Goal: Task Accomplishment & Management: Manage account settings

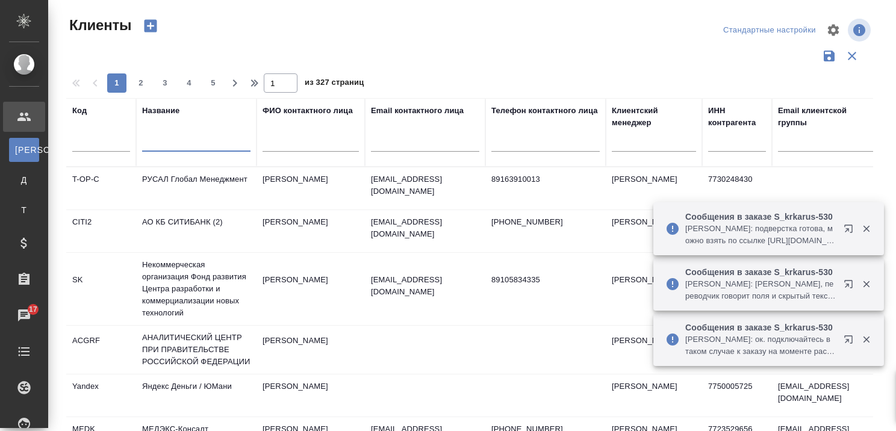
select select "RU"
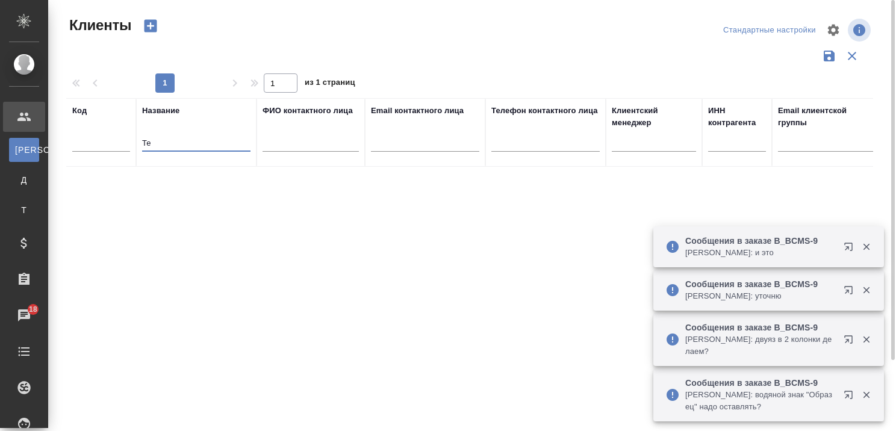
type input "Т"
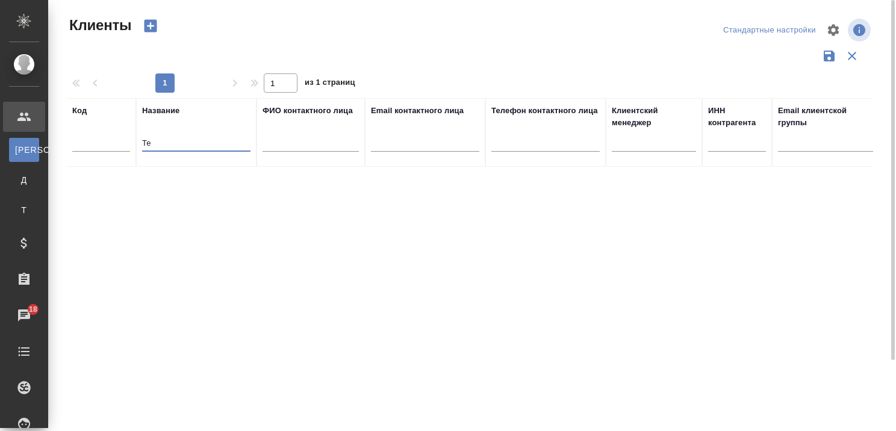
type input "Т"
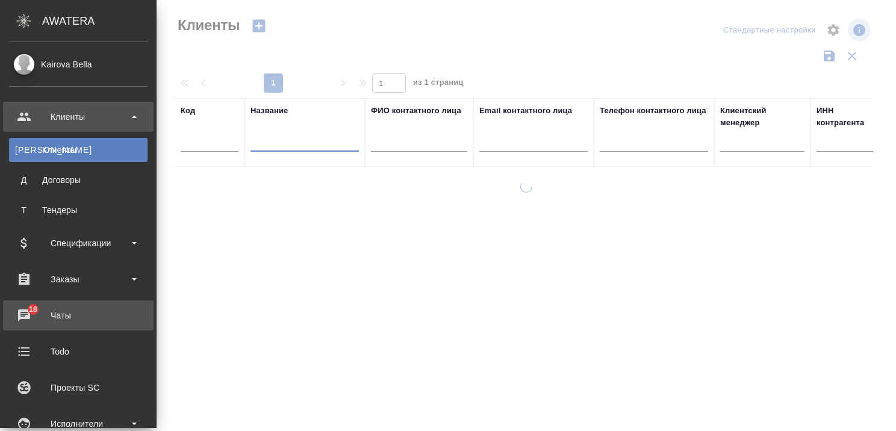
click at [18, 311] on div "Чаты" at bounding box center [78, 315] width 138 height 18
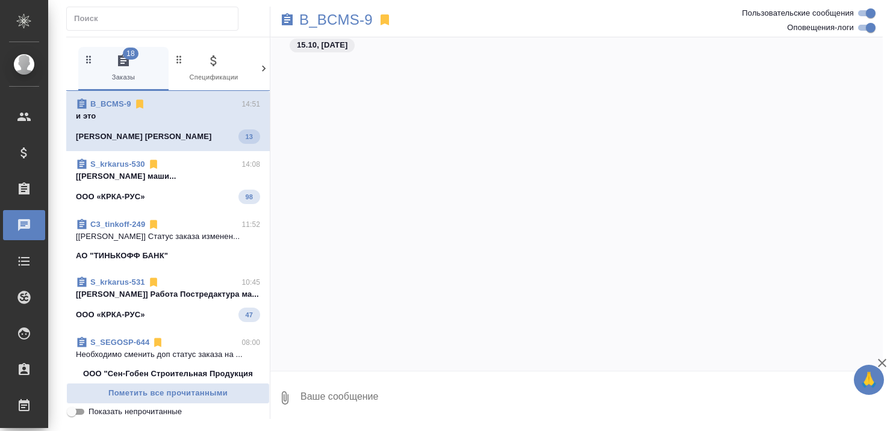
scroll to position [727, 0]
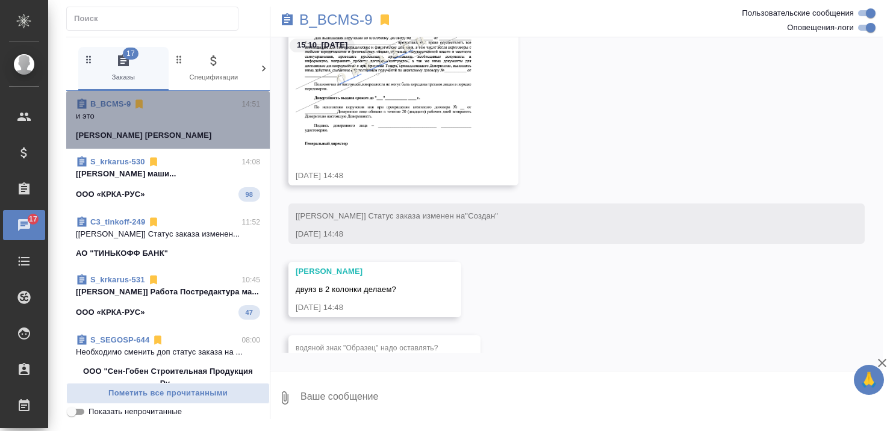
click at [188, 117] on p "и это" at bounding box center [168, 116] width 184 height 12
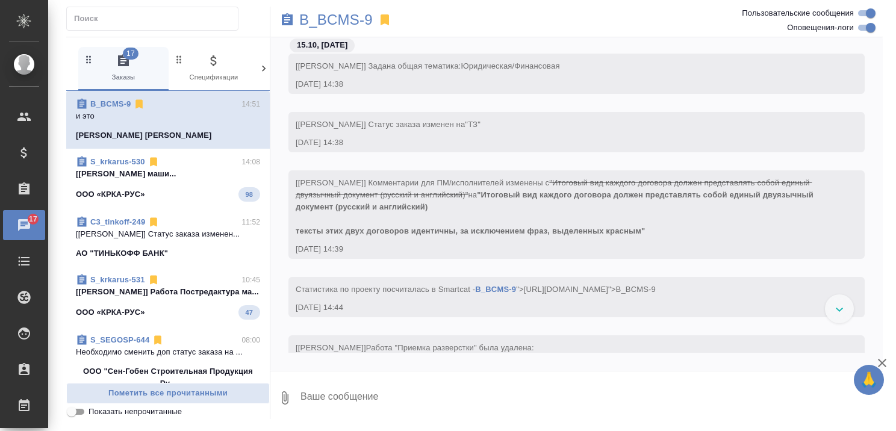
scroll to position [0, 0]
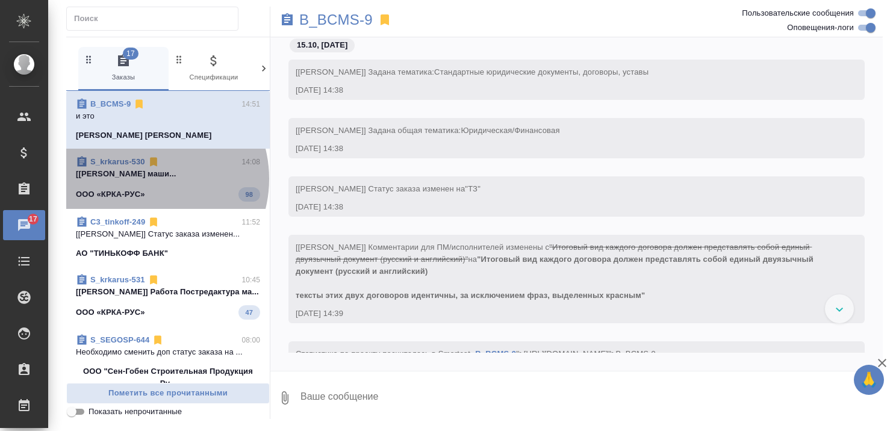
click at [145, 179] on p "[[PERSON_NAME] маши..." at bounding box center [168, 174] width 184 height 12
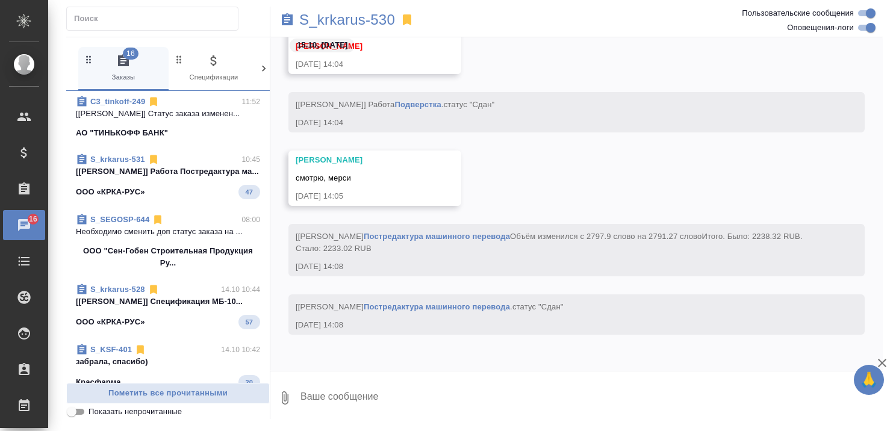
scroll to position [120, 0]
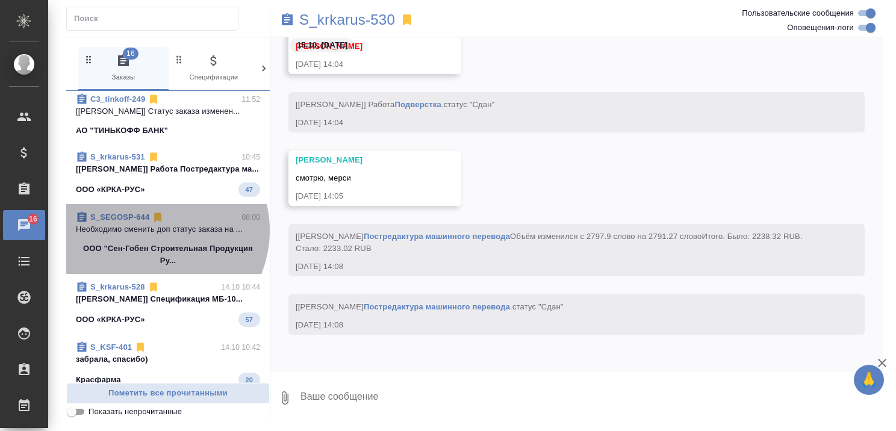
click at [152, 235] on p "Необходимо сменить доп статус заказа на ..." at bounding box center [168, 229] width 184 height 12
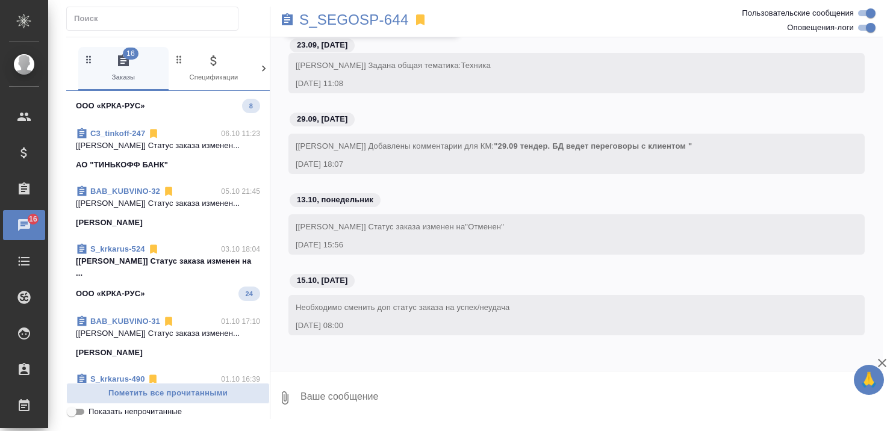
scroll to position [1264, 0]
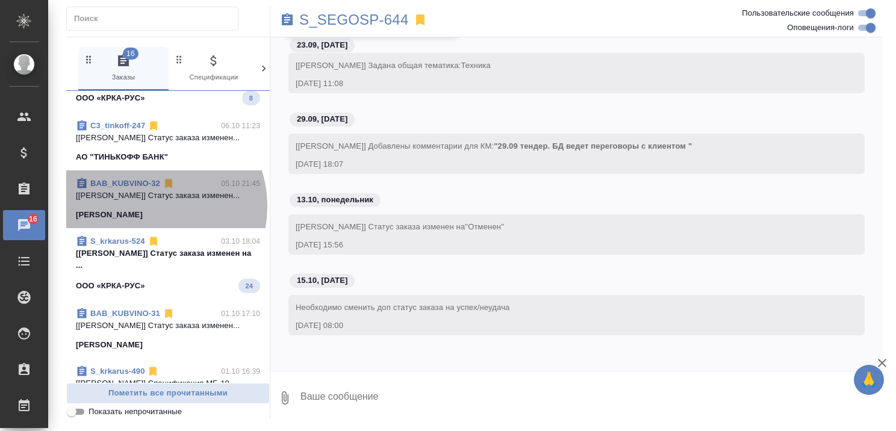
click at [148, 221] on span "BAB_KUBVINO-32 05.10 21:45 [[PERSON_NAME]] Статус заказа изменен... Кубань Вино" at bounding box center [168, 199] width 184 height 43
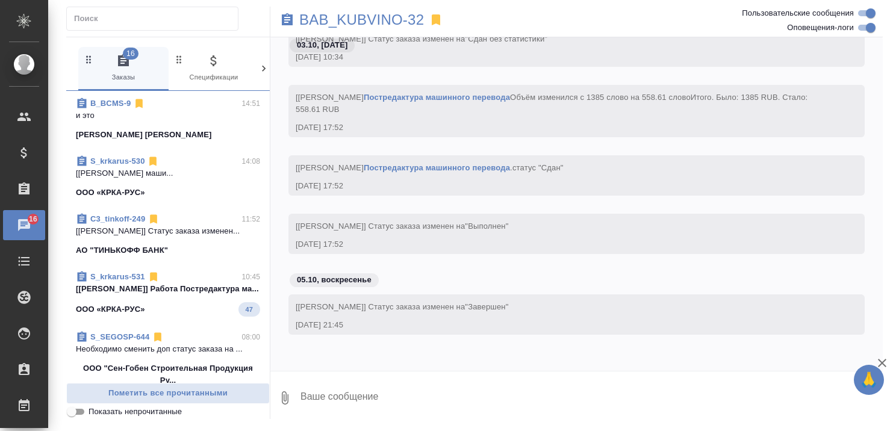
scroll to position [0, 0]
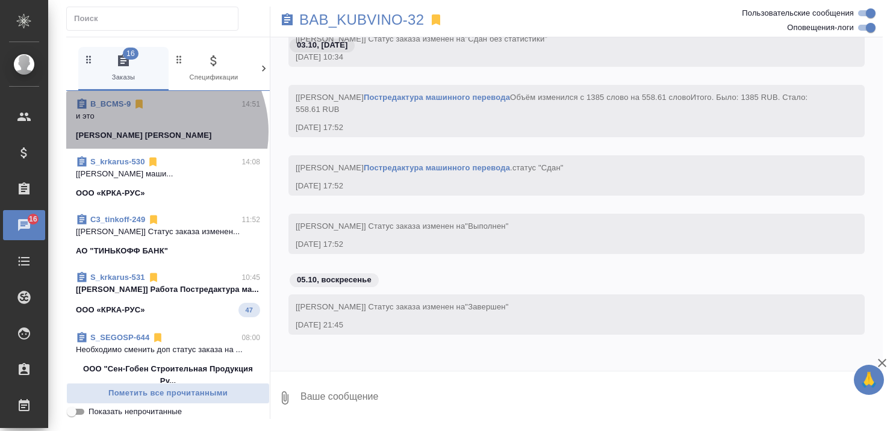
click at [147, 132] on p "[PERSON_NAME] [PERSON_NAME]" at bounding box center [144, 135] width 136 height 12
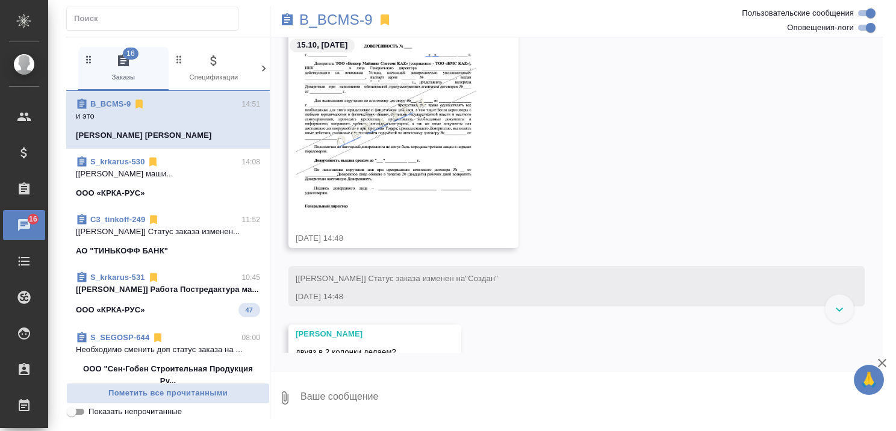
scroll to position [762, 0]
click at [108, 101] on link "B_BCMS-9" at bounding box center [110, 103] width 40 height 9
click at [137, 316] on p "ООО «КРКА-РУС»" at bounding box center [110, 310] width 69 height 12
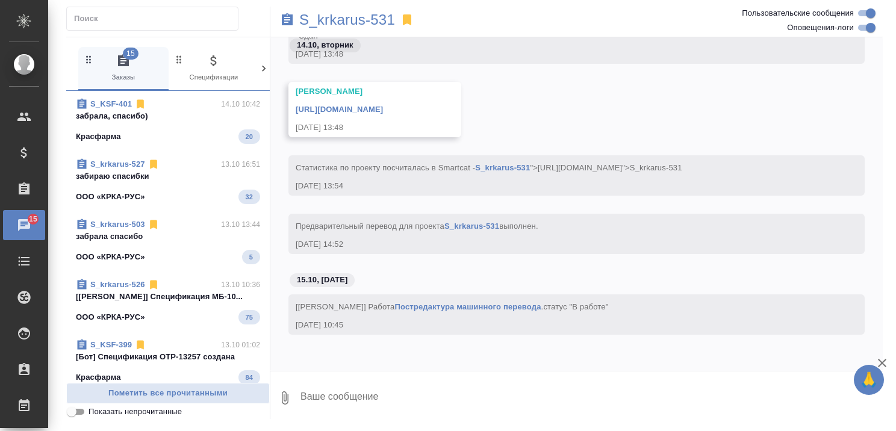
scroll to position [347, 0]
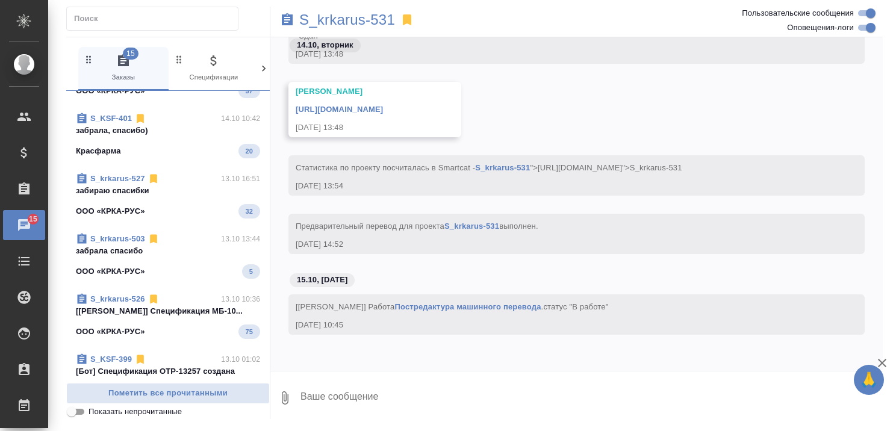
click at [161, 197] on p "забираю спасибки" at bounding box center [168, 191] width 184 height 12
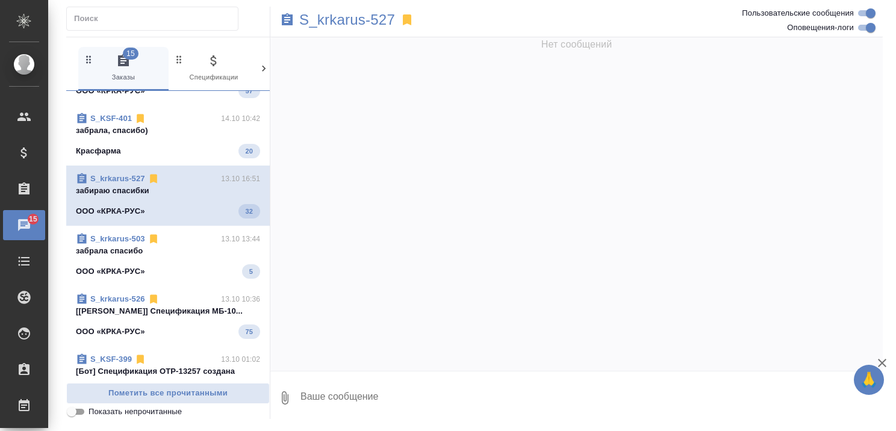
scroll to position [0, 0]
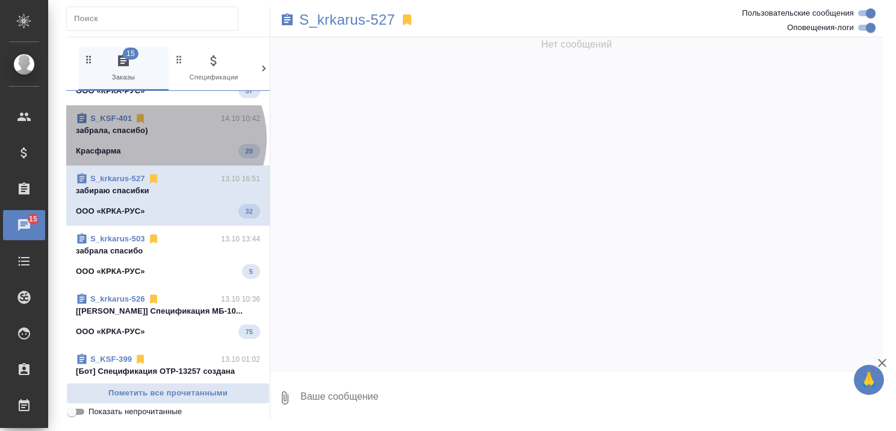
click at [162, 150] on span "S_KSF-401 14.10 10:42 забрала, спасибо) [PERSON_NAME] 20" at bounding box center [168, 136] width 184 height 46
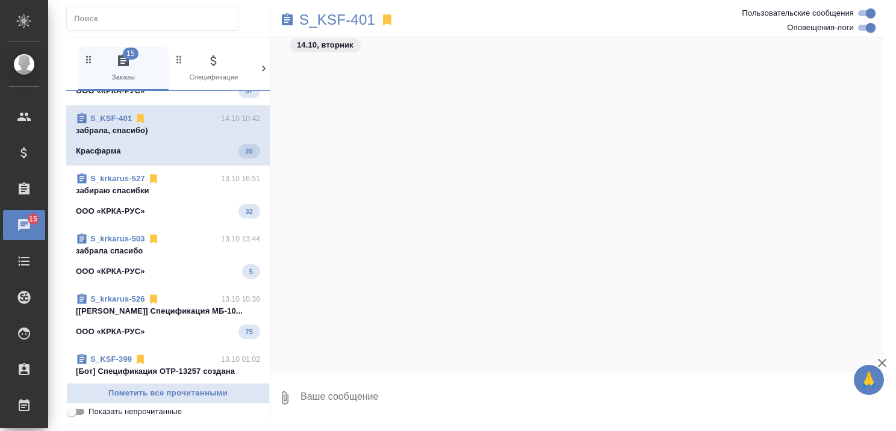
scroll to position [5735, 0]
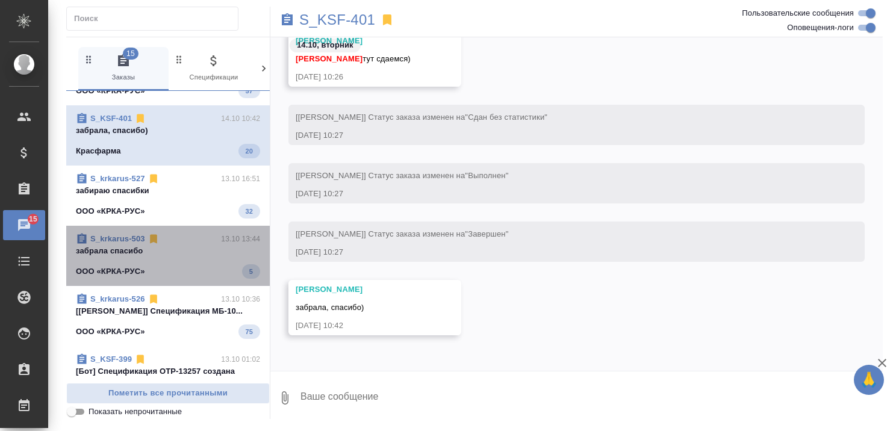
click at [181, 273] on span "S_krkarus-503 13.10 13:44 забрала спасибо ООО «КРКА-РУС» 5" at bounding box center [168, 256] width 184 height 46
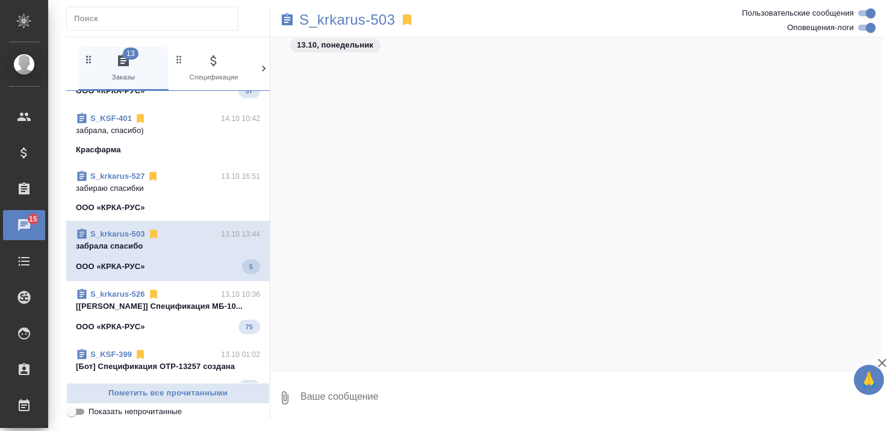
scroll to position [10866, 0]
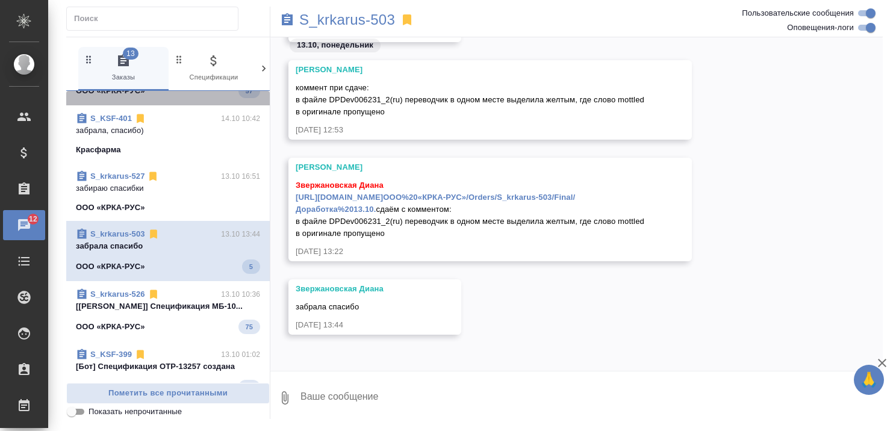
click at [164, 98] on div "ООО «КРКА-РУС» 57" at bounding box center [168, 91] width 184 height 14
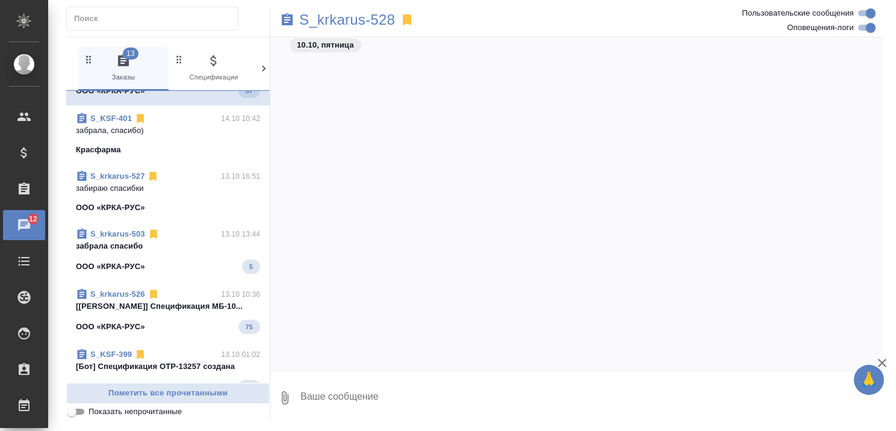
scroll to position [4227, 0]
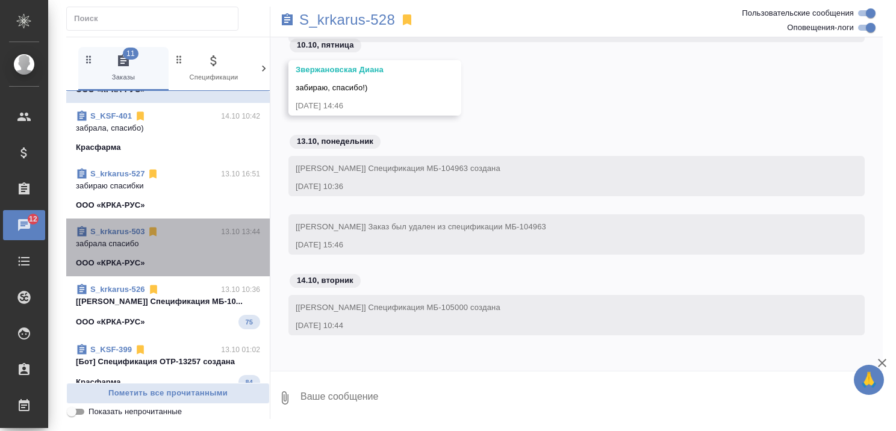
click at [170, 269] on div "ООО «КРКА-РУС»" at bounding box center [168, 263] width 184 height 12
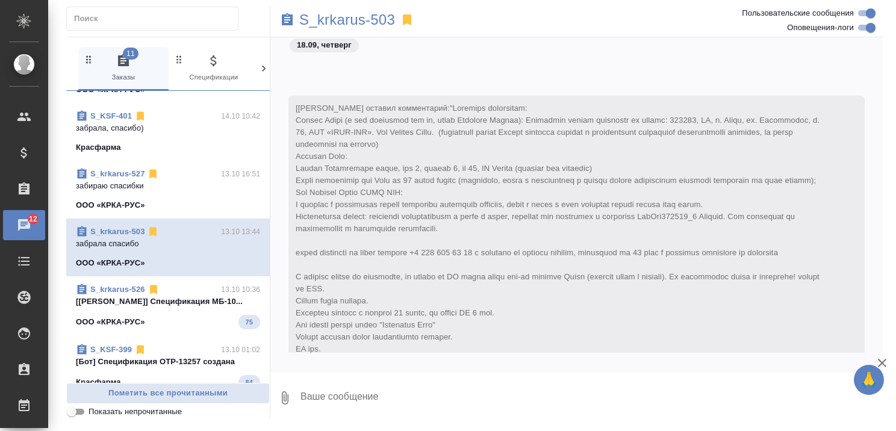
scroll to position [10866, 0]
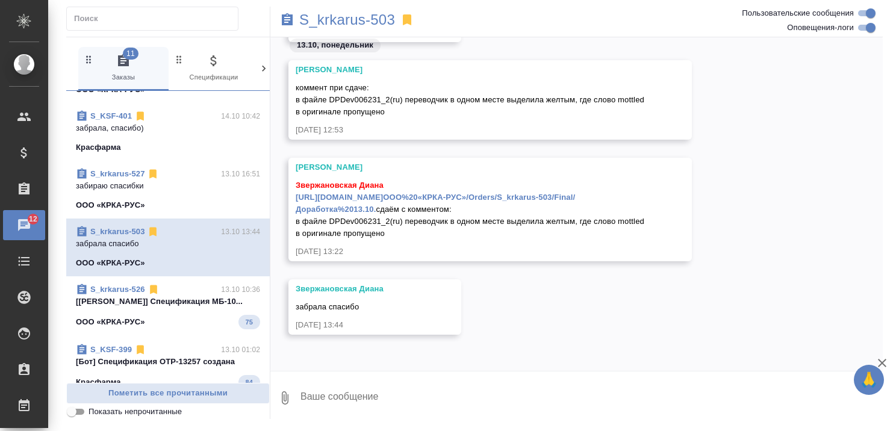
click at [178, 329] on div "ООО «КРКА-РУС» 75" at bounding box center [168, 322] width 184 height 14
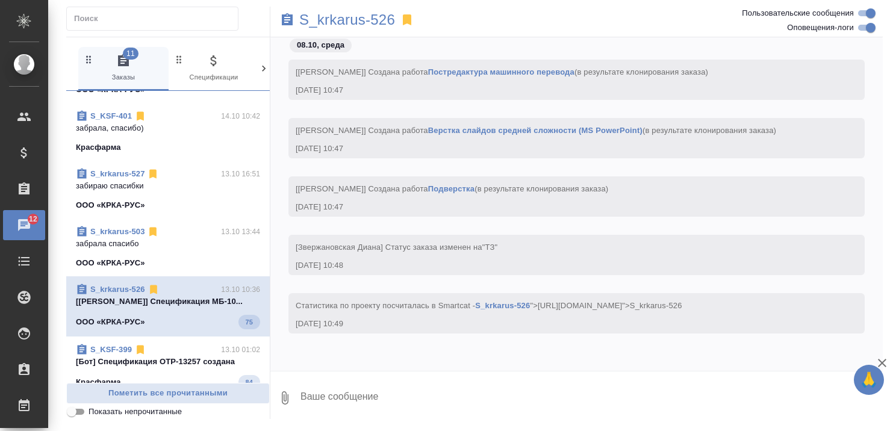
scroll to position [5612, 0]
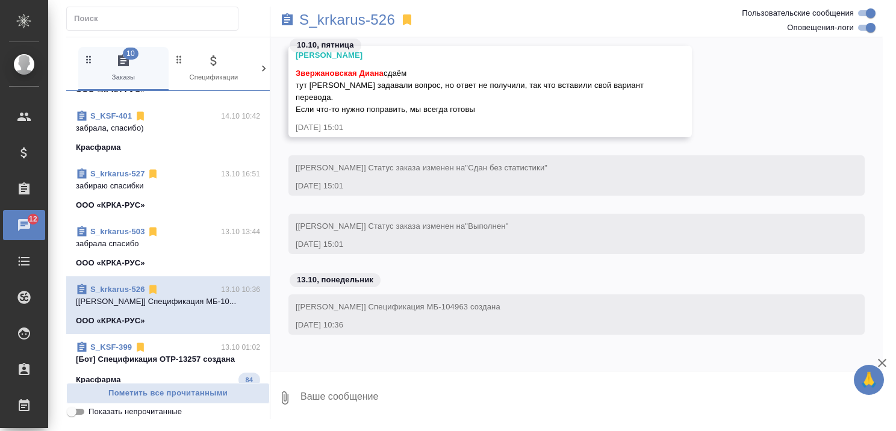
click at [164, 269] on div "ООО «КРКА-РУС»" at bounding box center [168, 263] width 184 height 12
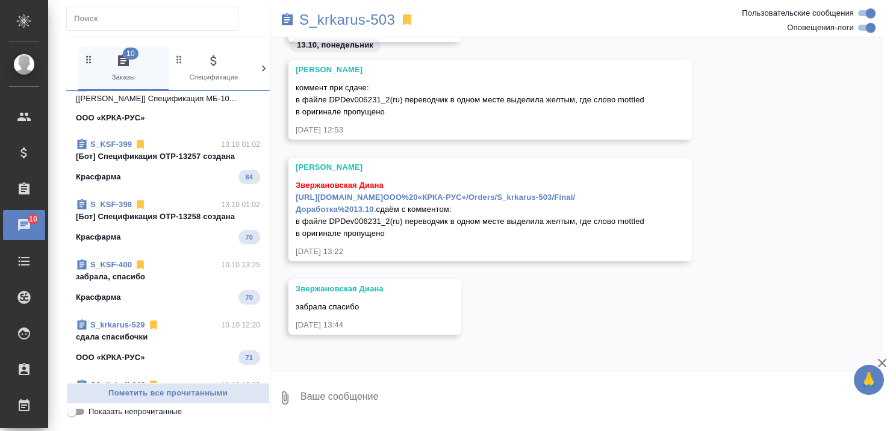
scroll to position [542, 0]
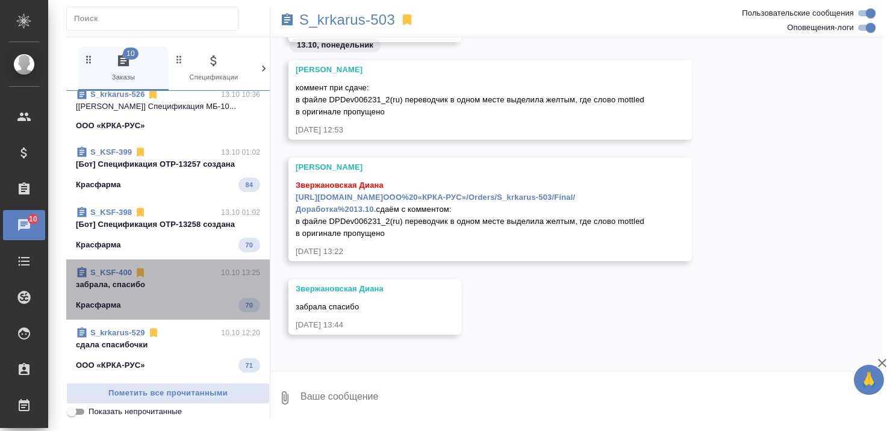
click at [169, 291] on p "забрала, спасибо" at bounding box center [168, 285] width 184 height 12
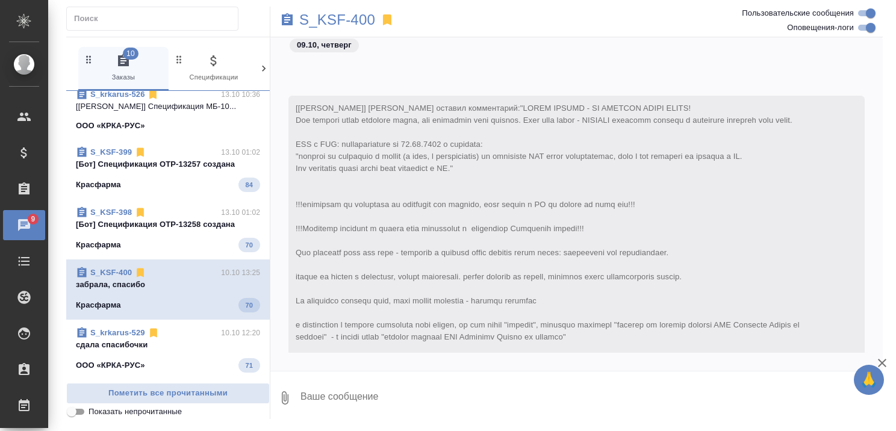
scroll to position [5489, 0]
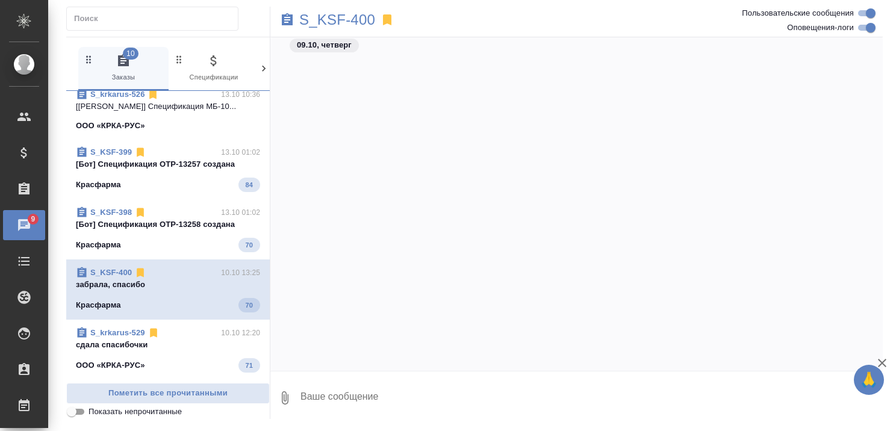
click at [167, 252] on span "S_KSF-398 13.10 01:02 [Бот] Спецификация OTP-13258 создана Красфарма 70" at bounding box center [168, 230] width 184 height 46
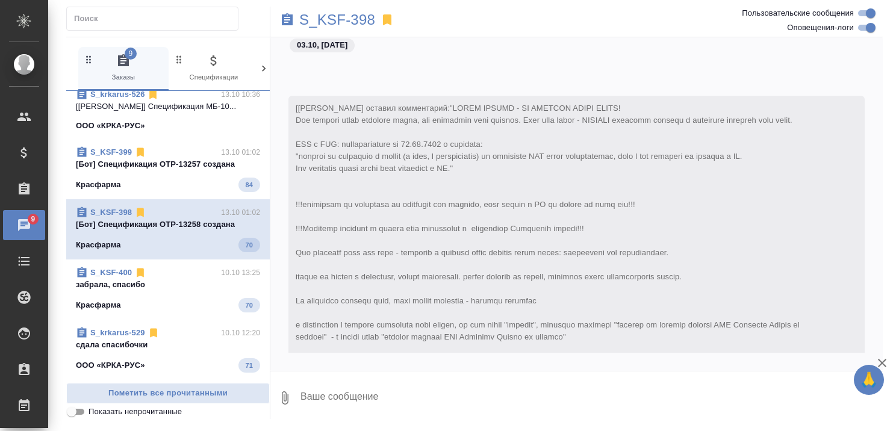
scroll to position [5762, 0]
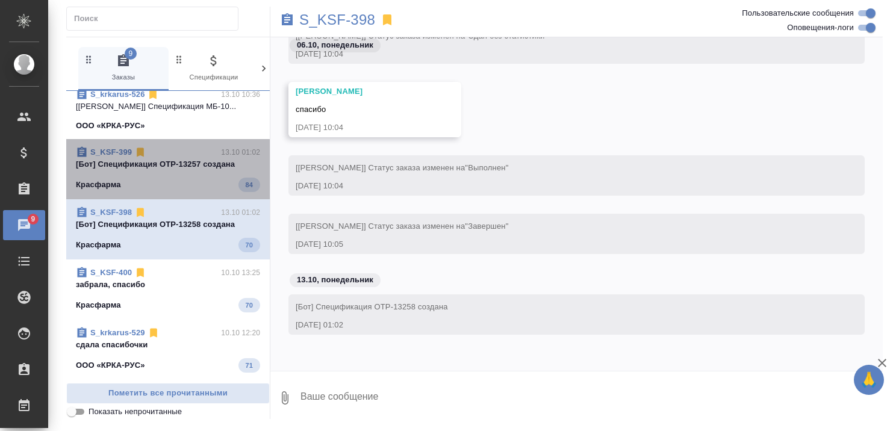
click at [167, 192] on span "S_KSF-399 13.10 01:02 [Бот] Спецификация OTP-13257 создана Красфарма 84" at bounding box center [168, 169] width 184 height 46
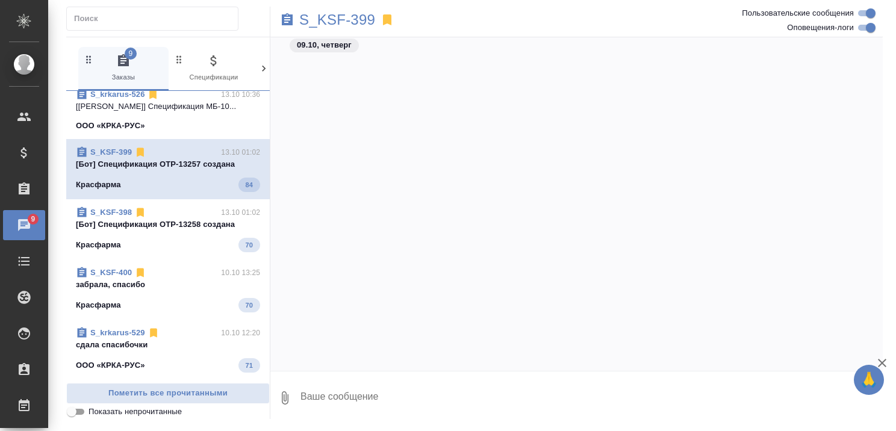
scroll to position [6533, 0]
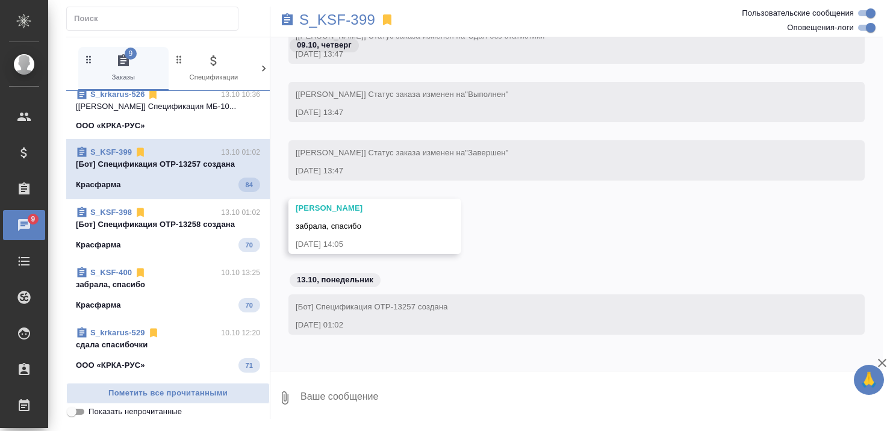
click at [172, 252] on div "Красфарма 70" at bounding box center [168, 245] width 184 height 14
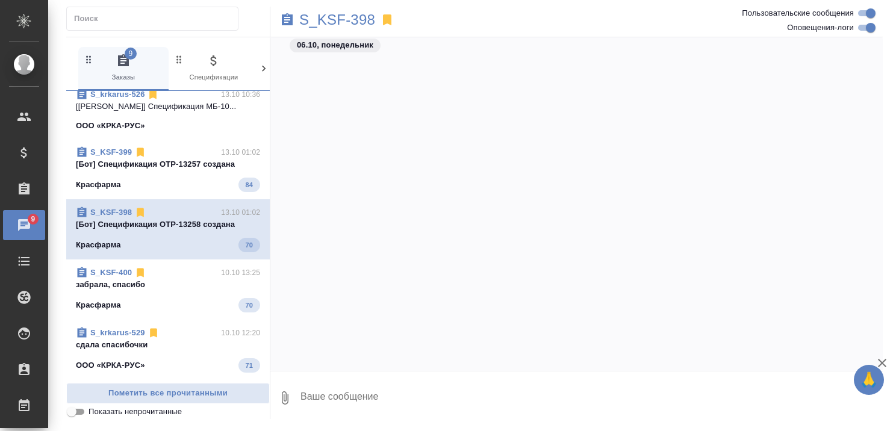
scroll to position [5762, 0]
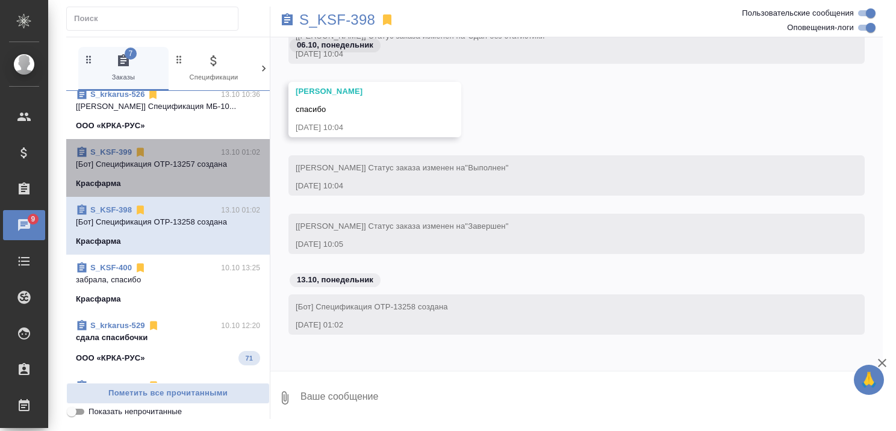
click at [172, 190] on div "Красфарма" at bounding box center [168, 184] width 184 height 12
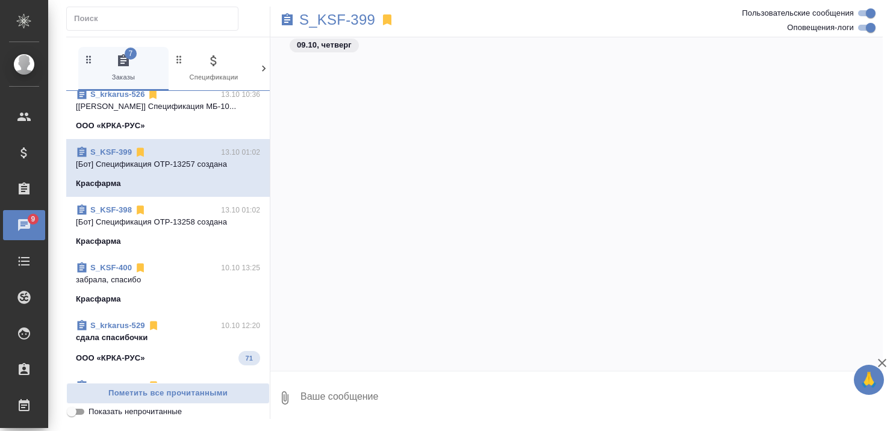
scroll to position [0, 0]
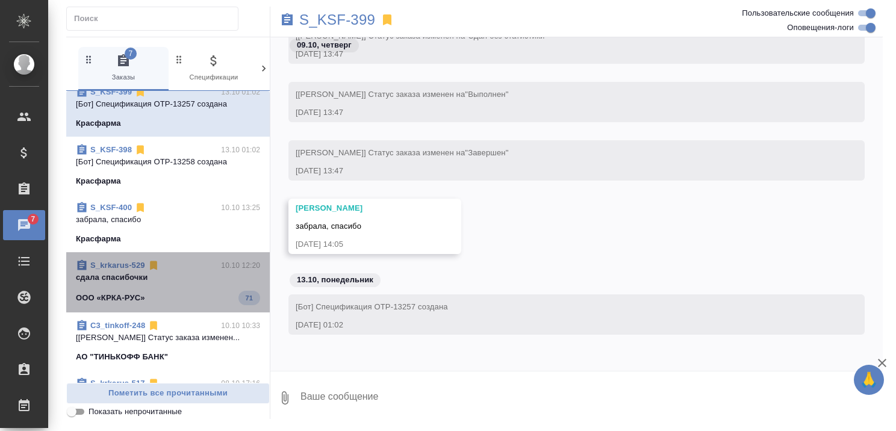
click at [178, 305] on div "ООО «КРКА-РУС» 71" at bounding box center [168, 298] width 184 height 14
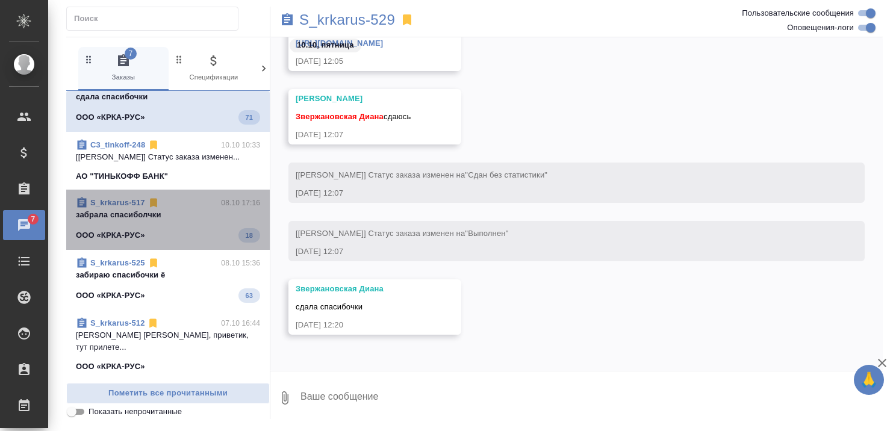
click at [173, 243] on div "ООО «КРКА-РУС» 18" at bounding box center [168, 235] width 184 height 14
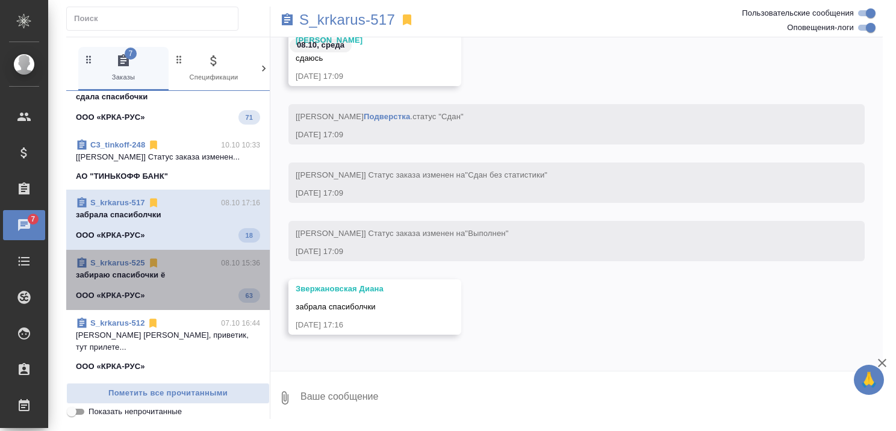
click at [174, 303] on div "ООО «КРКА-РУС» 63" at bounding box center [168, 295] width 184 height 14
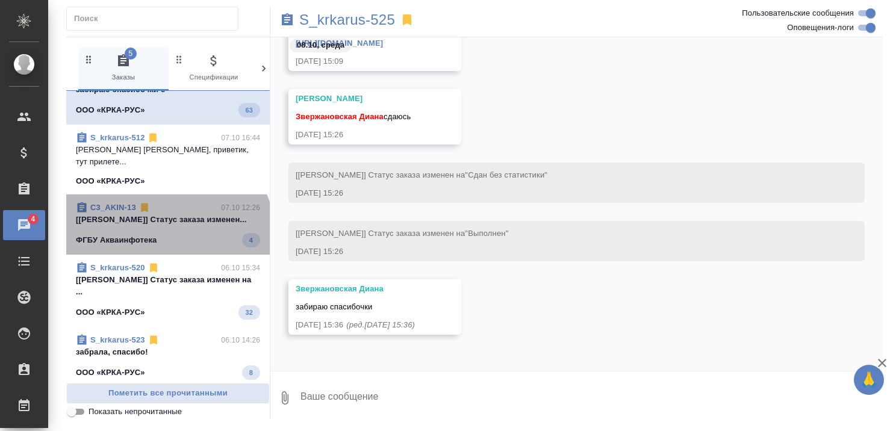
click at [166, 226] on p "[[PERSON_NAME]] Статус заказа изменен..." at bounding box center [168, 220] width 184 height 12
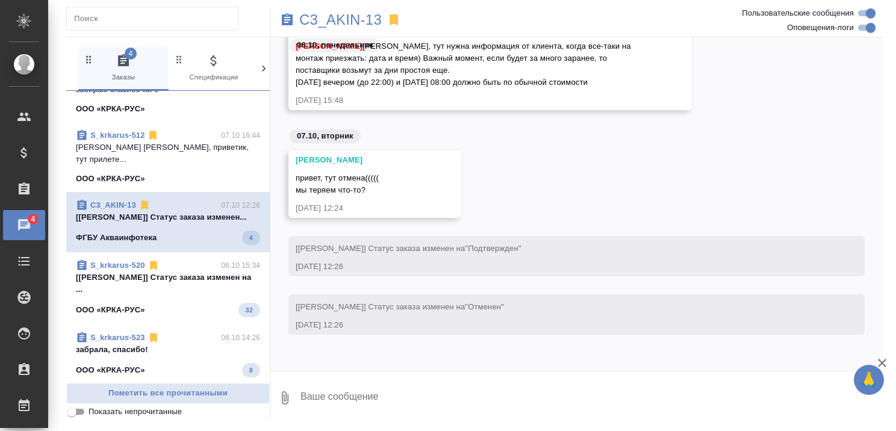
click at [182, 317] on div "ООО «КРКА-РУС» 32" at bounding box center [168, 310] width 184 height 14
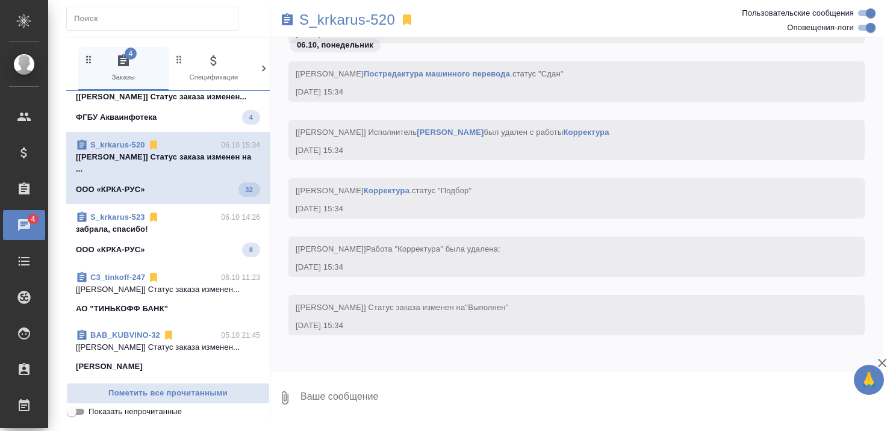
click at [168, 257] on div "ООО «КРКА-РУС» 8" at bounding box center [168, 250] width 184 height 14
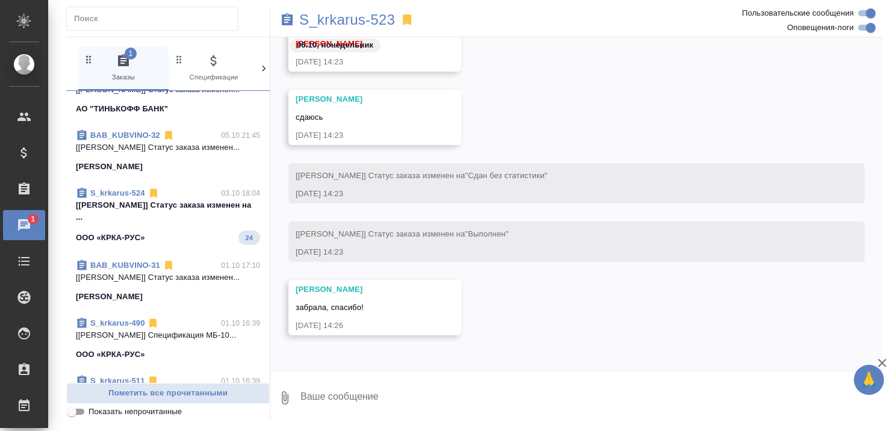
click at [160, 231] on div "ООО «КРКА-РУС» 24" at bounding box center [168, 238] width 184 height 14
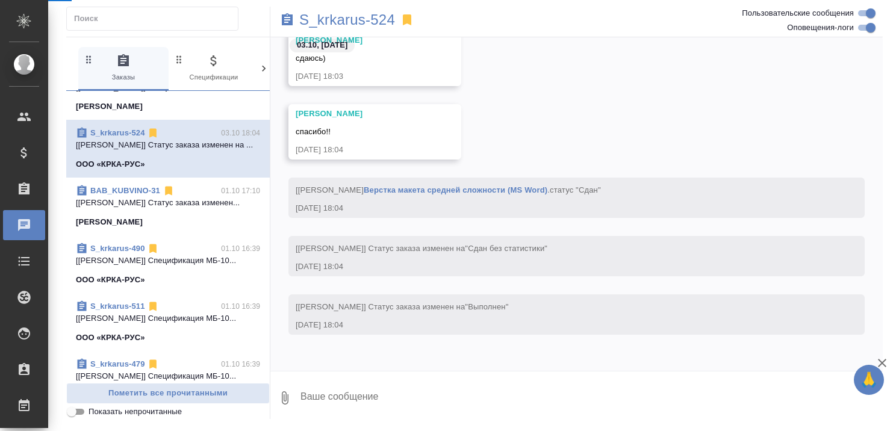
select select "RU"
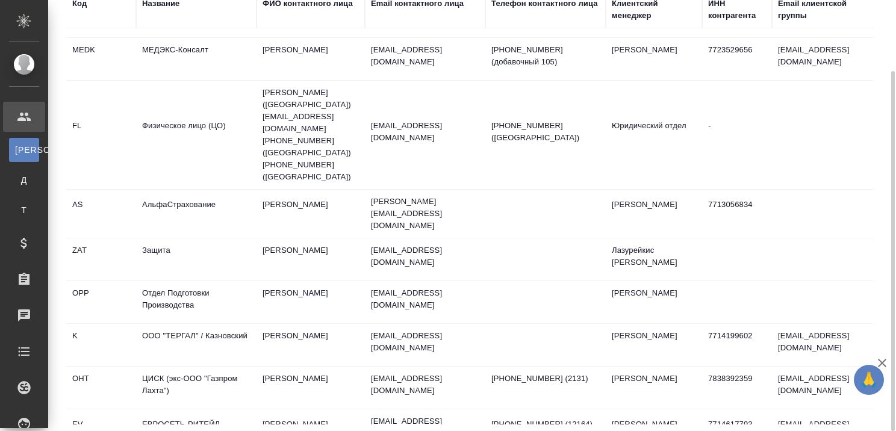
click at [881, 361] on icon "button" at bounding box center [882, 363] width 14 height 14
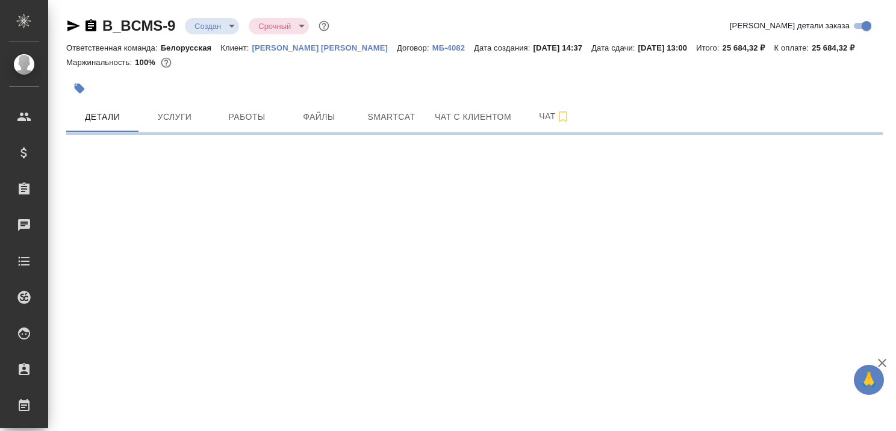
select select "RU"
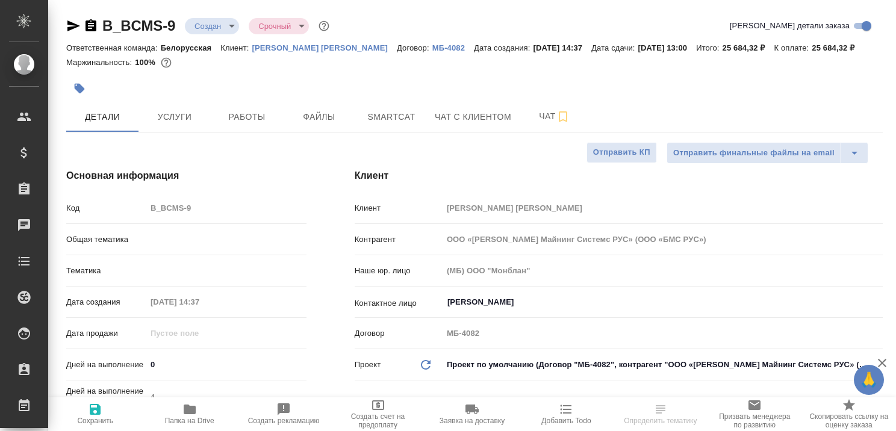
type textarea "x"
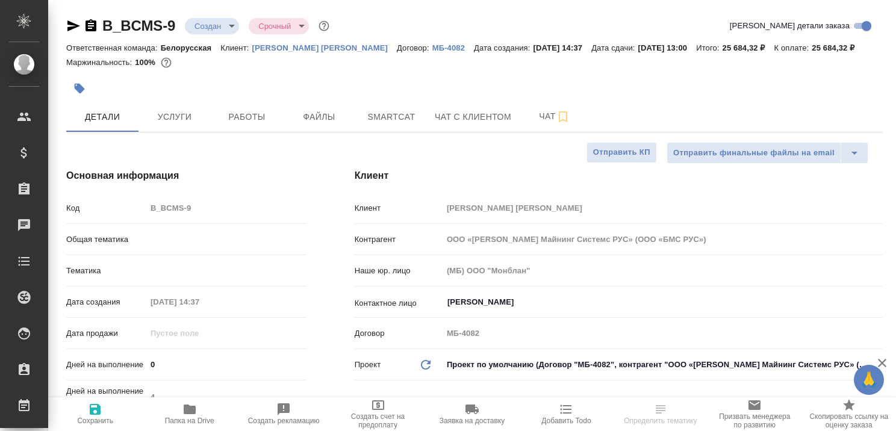
type textarea "x"
type input "Каирова Бэлла"
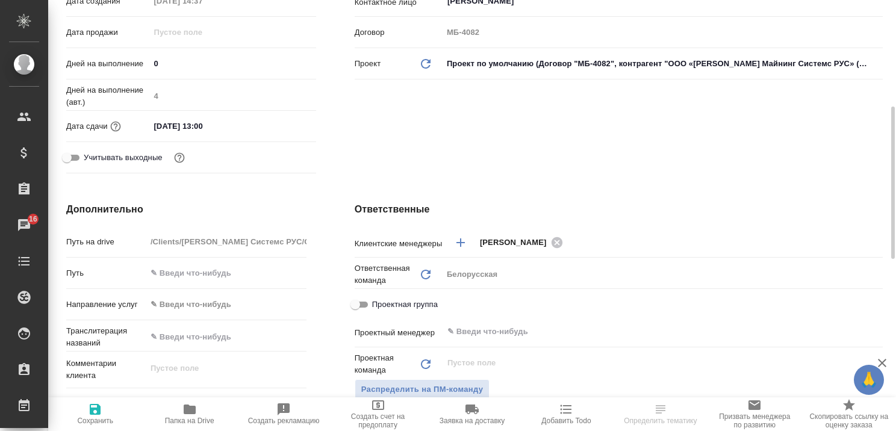
scroll to position [421, 0]
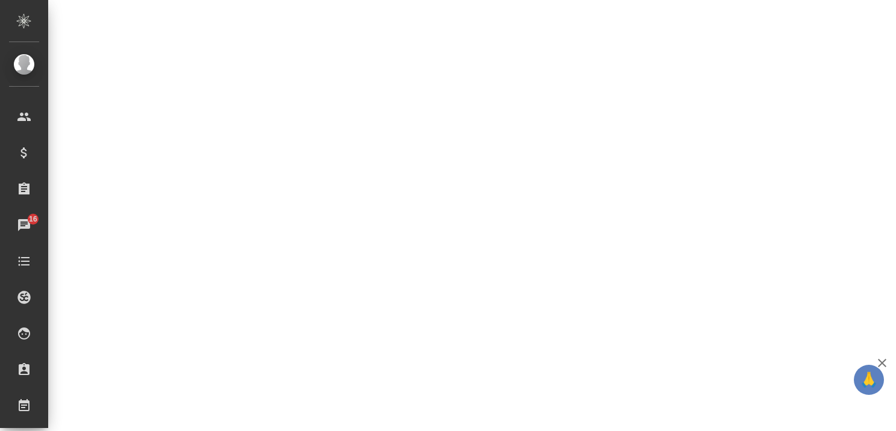
select select "RU"
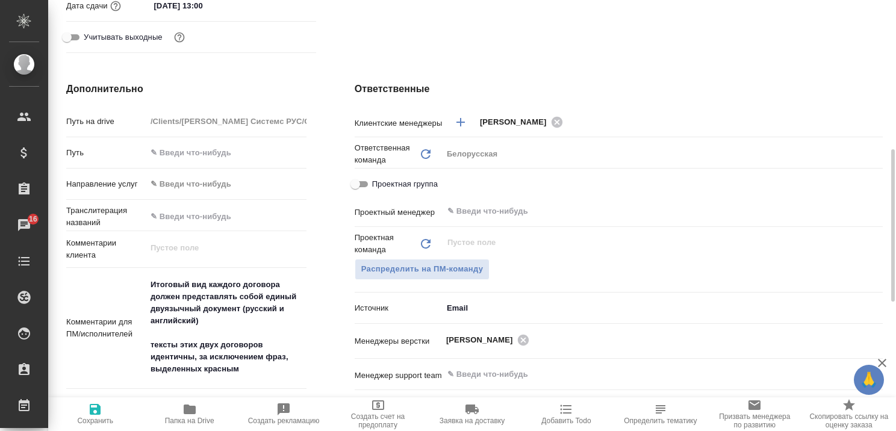
type textarea "x"
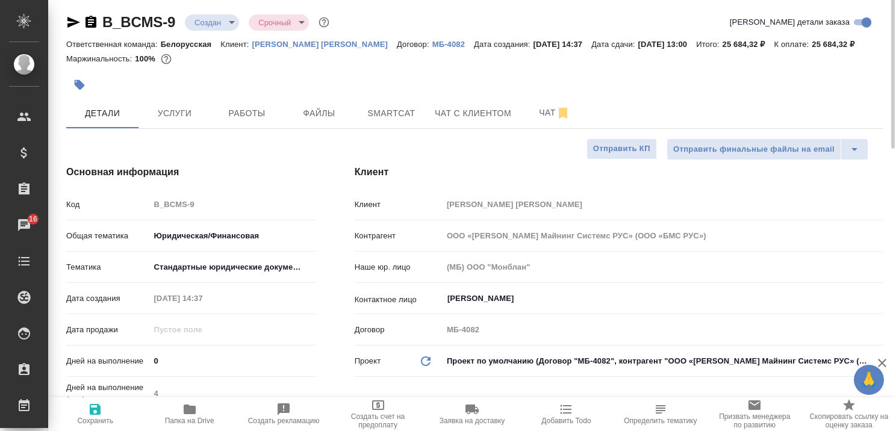
scroll to position [0, 0]
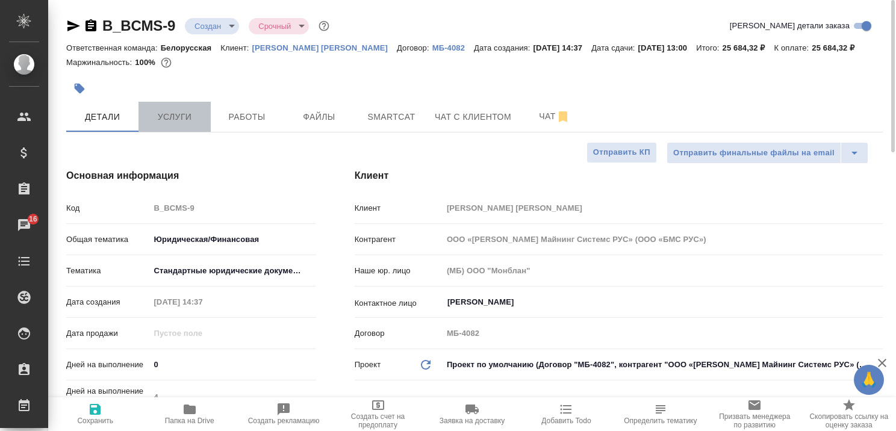
click at [170, 119] on span "Услуги" at bounding box center [175, 117] width 58 height 15
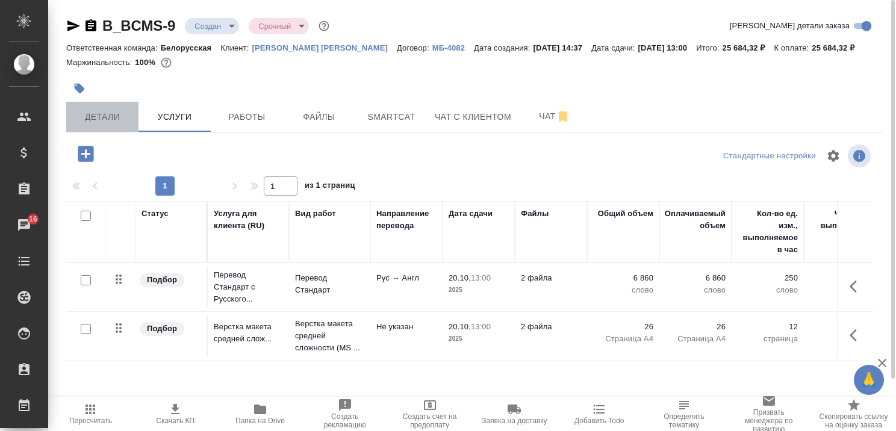
click at [92, 106] on button "Детали" at bounding box center [102, 117] width 72 height 30
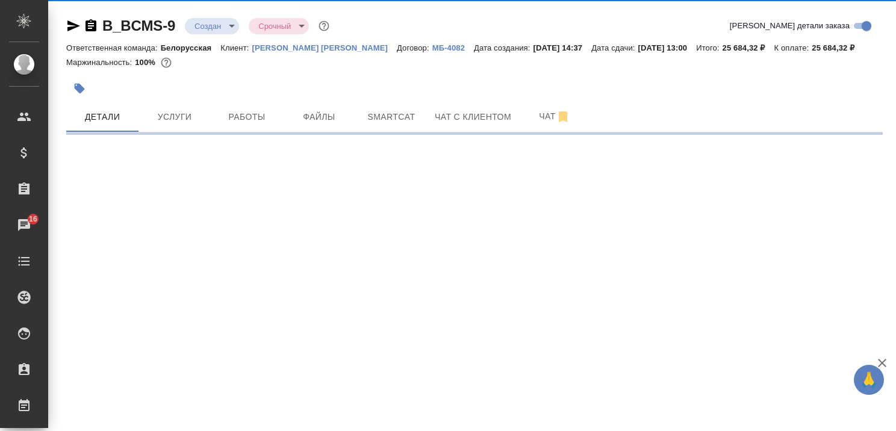
select select "RU"
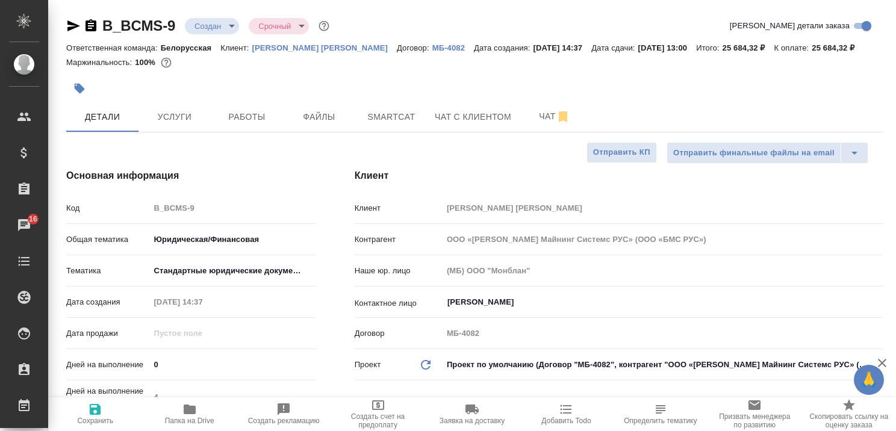
type textarea "x"
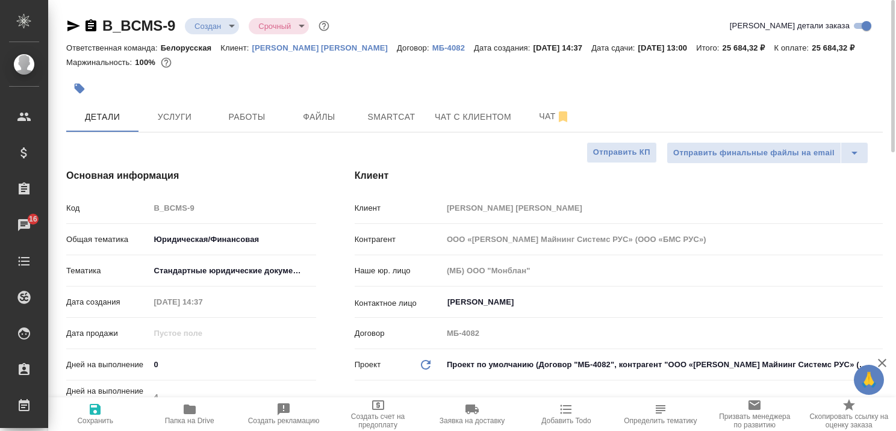
type textarea "x"
